Goal: Navigation & Orientation: Find specific page/section

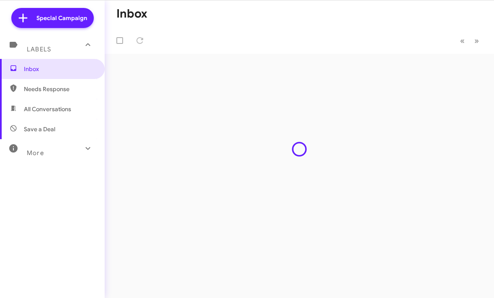
click at [40, 80] on span "Needs Response" at bounding box center [52, 89] width 105 height 20
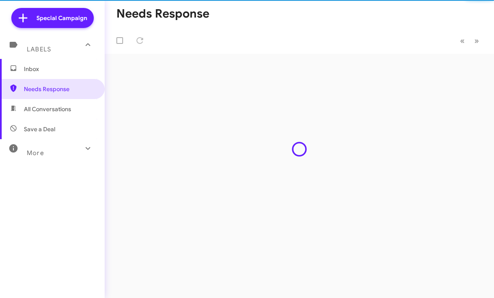
click at [40, 105] on span "All Conversations" at bounding box center [47, 109] width 47 height 8
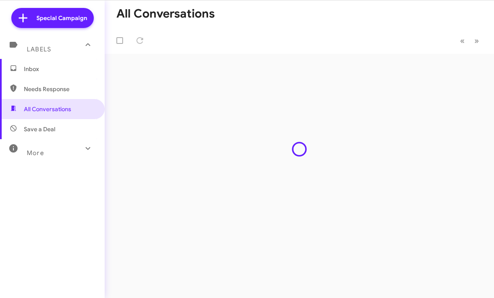
click at [86, 151] on icon at bounding box center [88, 148] width 10 height 10
